Goal: Information Seeking & Learning: Compare options

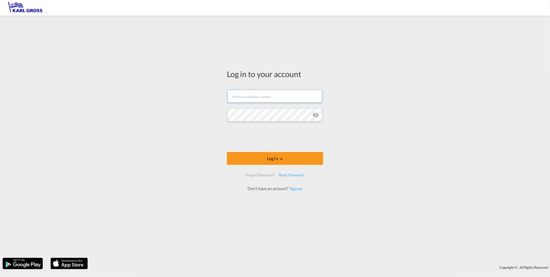
click at [289, 93] on input "text" at bounding box center [274, 96] width 95 height 13
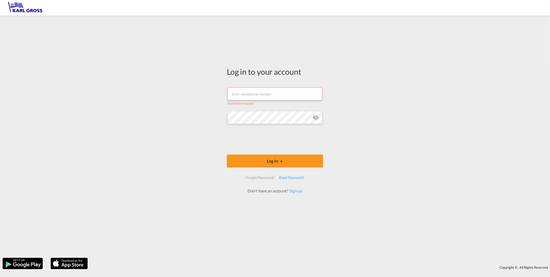
click at [247, 95] on input "text" at bounding box center [274, 93] width 95 height 13
paste input "[EMAIL_ADDRESS][DOMAIN_NAME]"
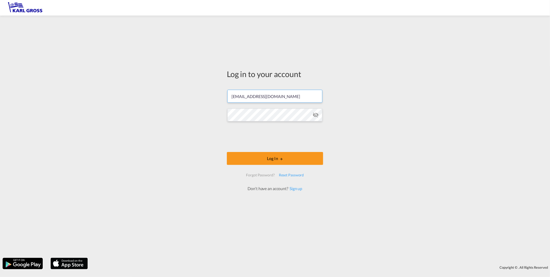
type input "[EMAIL_ADDRESS][DOMAIN_NAME]"
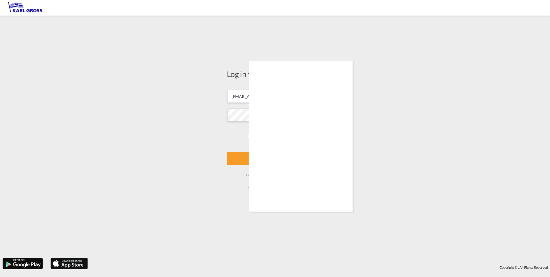
click at [228, 163] on div at bounding box center [275, 138] width 550 height 277
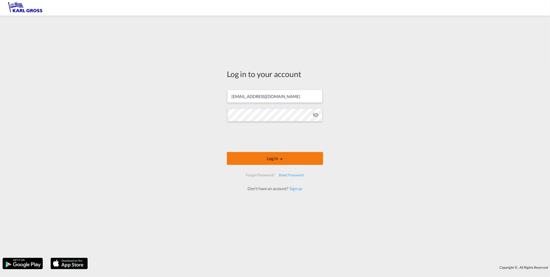
click at [268, 154] on button "Log In" at bounding box center [275, 158] width 96 height 13
